Goal: Information Seeking & Learning: Check status

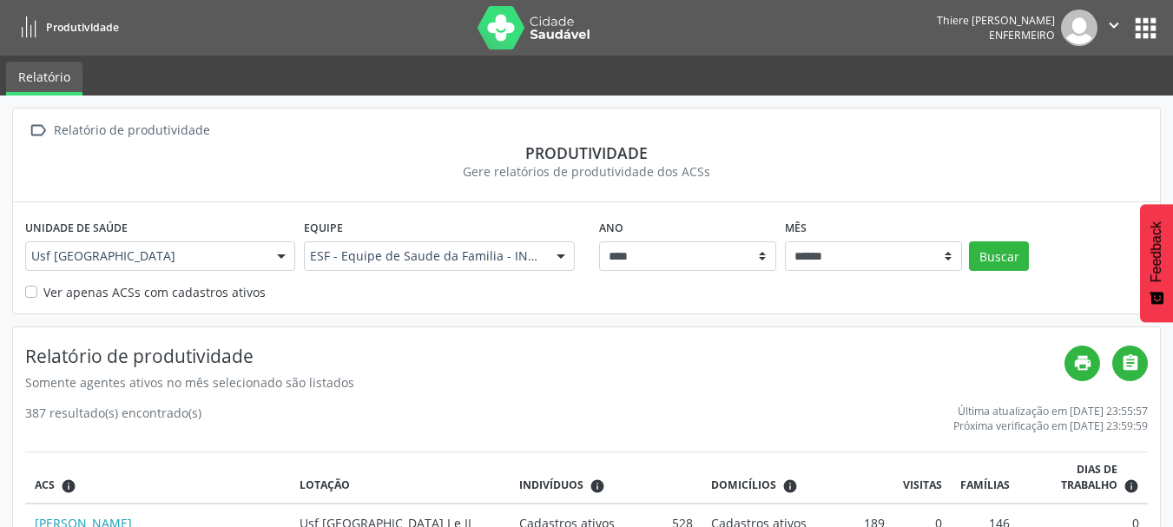
click at [76, 26] on span "Produtividade" at bounding box center [82, 27] width 73 height 15
click at [1009, 266] on button "Buscar" at bounding box center [999, 256] width 60 height 30
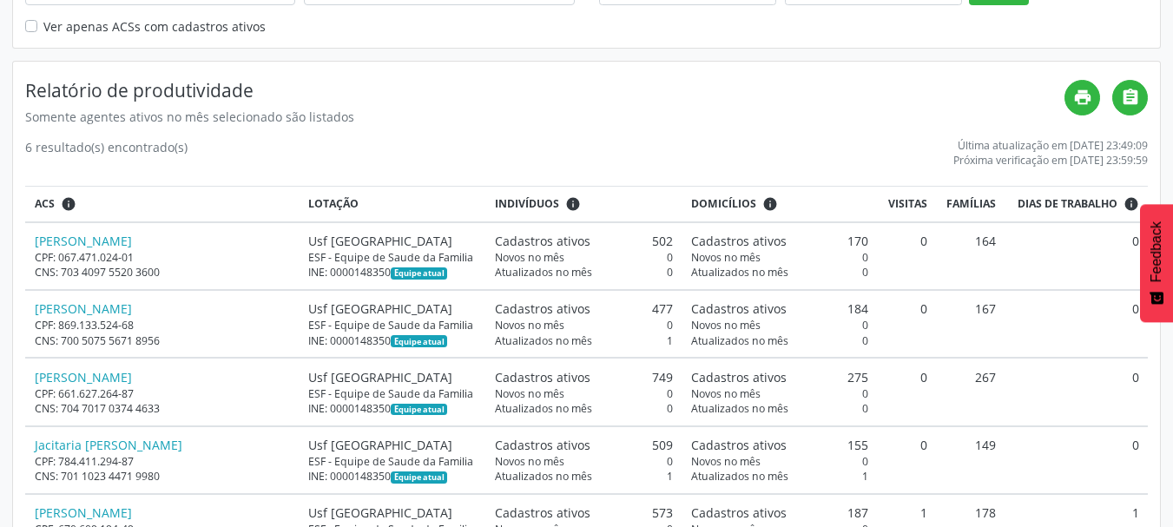
scroll to position [406, 0]
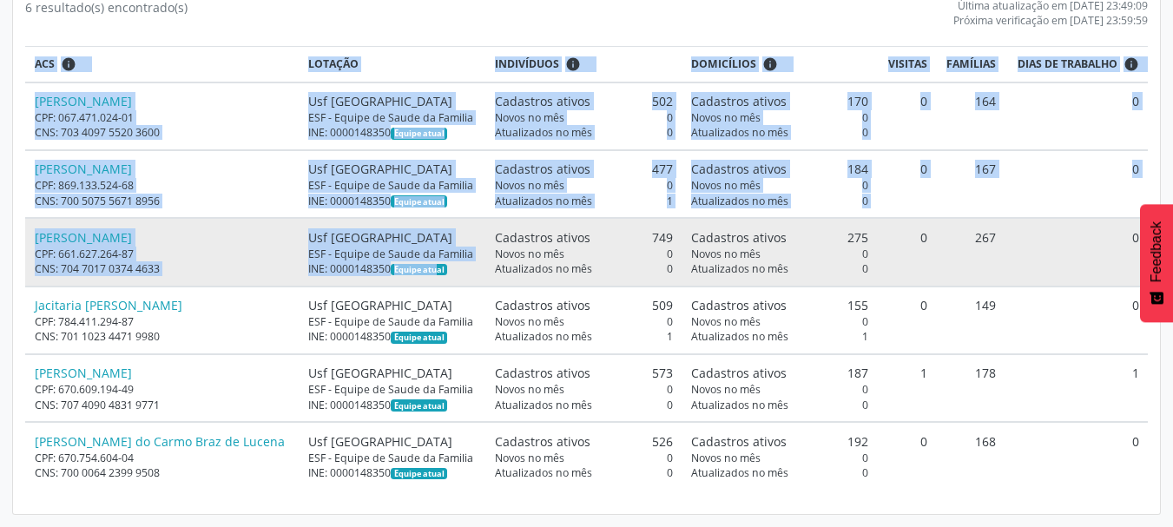
drag, startPoint x: 14, startPoint y: 244, endPoint x: 360, endPoint y: 264, distance: 346.2
click at [360, 267] on div "Relatório de produtividade Somente agentes ativos no mês selecionado são listad…" at bounding box center [586, 218] width 1147 height 592
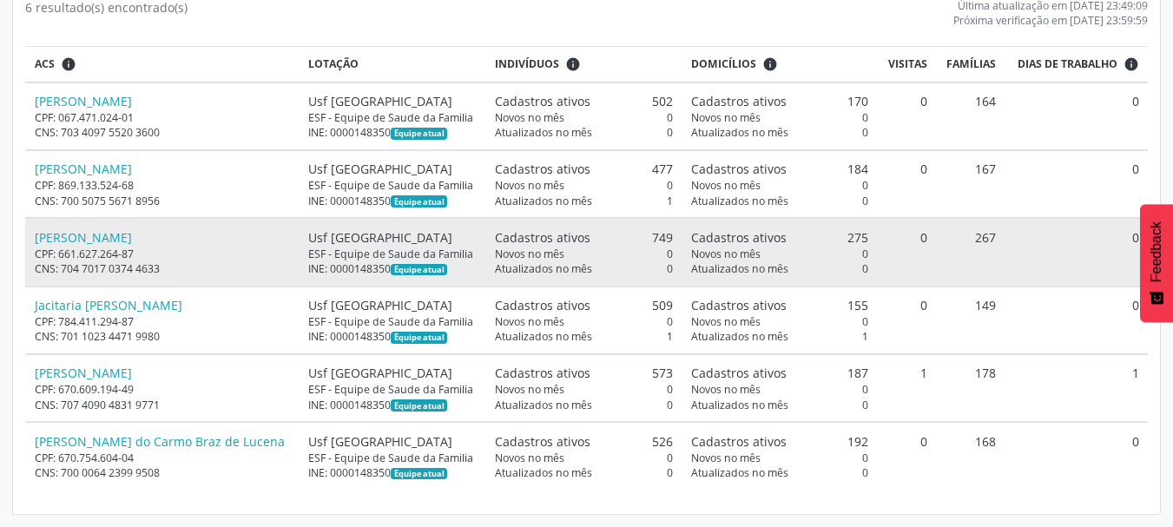
click at [495, 260] on span "Novos no mês" at bounding box center [529, 254] width 69 height 15
drag, startPoint x: 649, startPoint y: 238, endPoint x: 753, endPoint y: 233, distance: 104.3
click at [753, 233] on tr "[PERSON_NAME] CPF: 661.627.264-87 CNS: 704 7017 0374 4633 Usf [GEOGRAPHIC_DATA]…" at bounding box center [586, 252] width 1123 height 68
click at [753, 233] on span "Cadastros ativos" at bounding box center [739, 237] width 96 height 18
drag, startPoint x: 828, startPoint y: 239, endPoint x: 880, endPoint y: 235, distance: 52.2
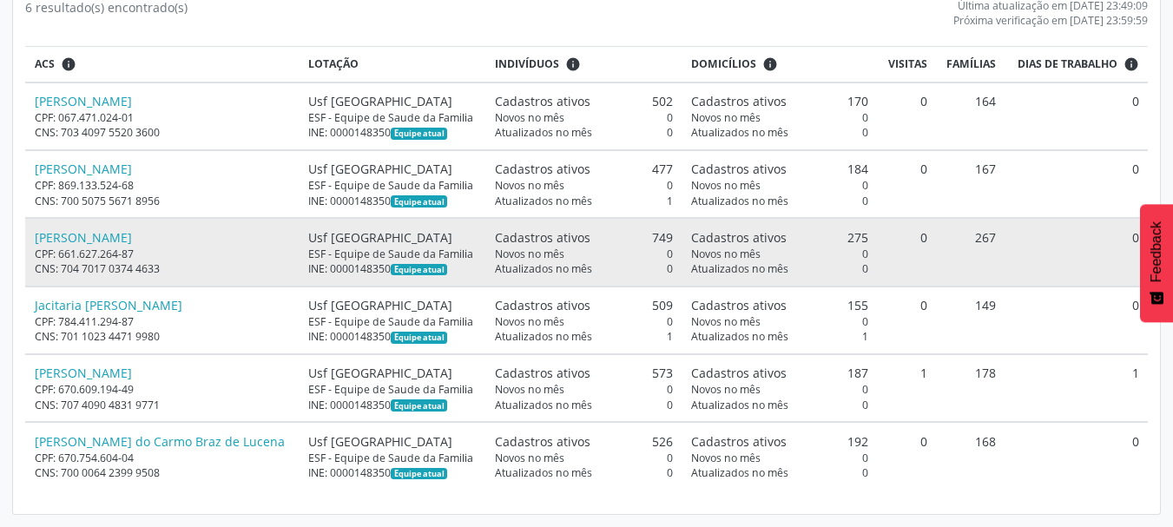
click at [880, 235] on tr "[PERSON_NAME] CPF: 661.627.264-87 CNS: 704 7017 0374 4633 Usf [GEOGRAPHIC_DATA]…" at bounding box center [586, 252] width 1123 height 68
click at [887, 227] on td "0" at bounding box center [907, 252] width 58 height 68
click at [1025, 275] on td "0" at bounding box center [1077, 252] width 142 height 68
click at [851, 259] on td "Cadastros ativos 275 Novos no mês 0 Atualizados no mês 0" at bounding box center [780, 252] width 196 height 68
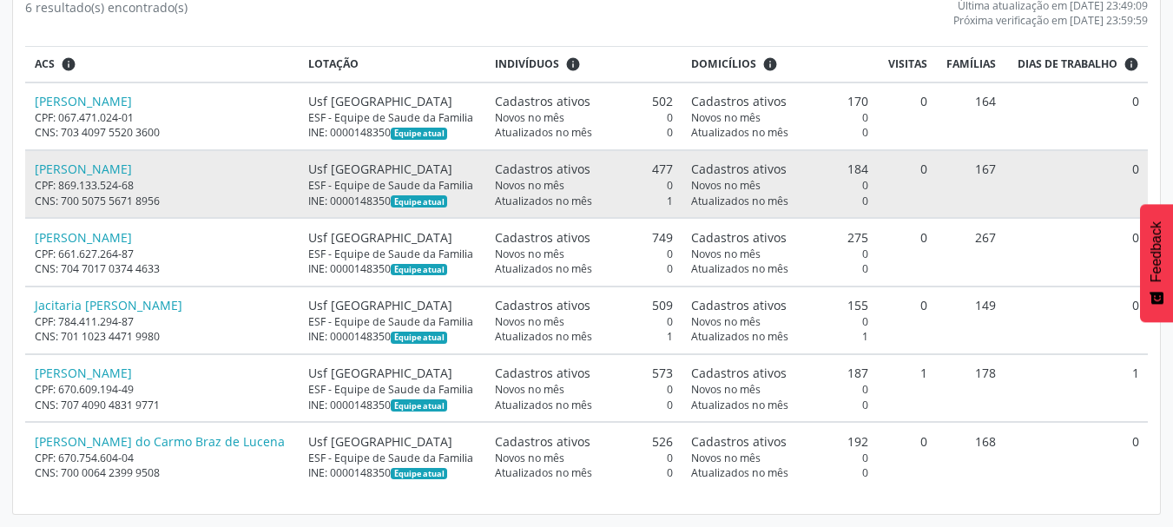
drag, startPoint x: 720, startPoint y: 184, endPoint x: 645, endPoint y: 194, distance: 75.3
click at [682, 191] on td "Cadastros ativos 184 Novos no mês 0 Atualizados no mês 0" at bounding box center [780, 184] width 196 height 68
drag, startPoint x: 645, startPoint y: 194, endPoint x: 765, endPoint y: 201, distance: 120.1
click at [765, 201] on tr "[PERSON_NAME] CPF: 869.133.524-68 CNS: 700 5075 5671 8956 Usf [GEOGRAPHIC_DATA]…" at bounding box center [586, 184] width 1123 height 68
click at [766, 201] on div "Atualizados no mês 0" at bounding box center [780, 201] width 178 height 15
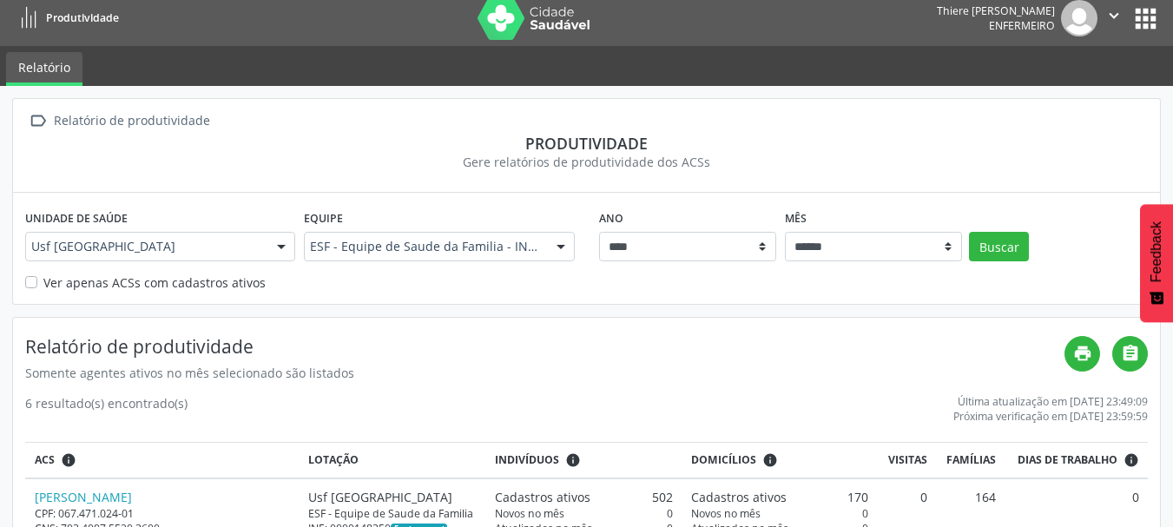
scroll to position [0, 0]
